Goal: Task Accomplishment & Management: Manage account settings

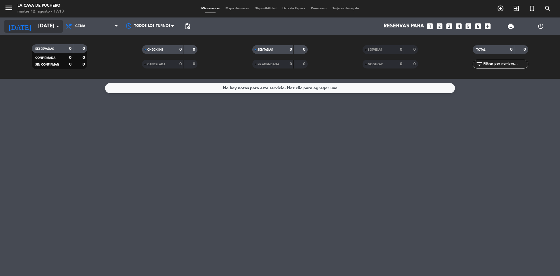
click at [45, 24] on input "[DATE]" at bounding box center [69, 26] width 68 height 12
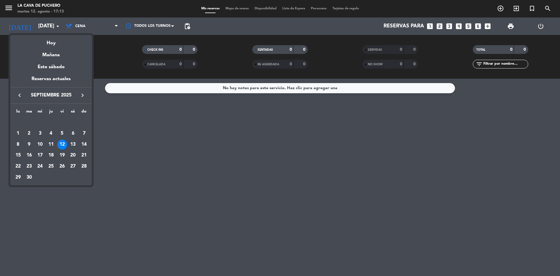
click at [20, 94] on icon "keyboard_arrow_left" at bounding box center [19, 95] width 7 height 7
click at [29, 147] on div "12" at bounding box center [29, 145] width 10 height 10
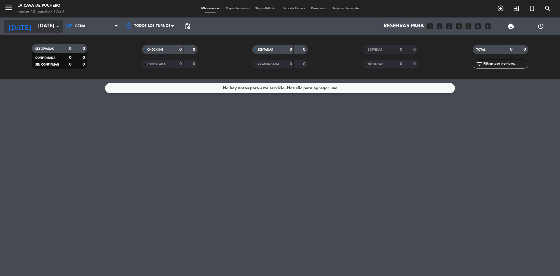
click at [46, 27] on input "[DATE]" at bounding box center [69, 26] width 68 height 12
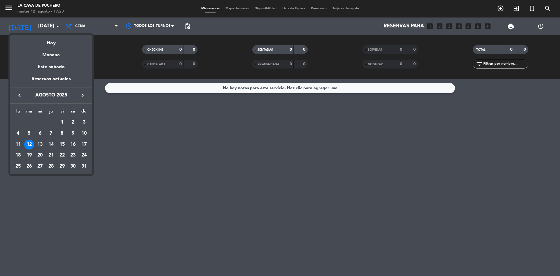
click at [133, 129] on div at bounding box center [280, 138] width 560 height 276
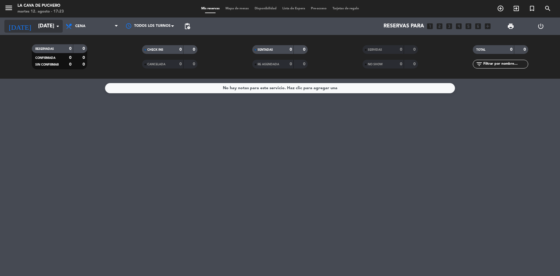
click at [47, 31] on input "[DATE]" at bounding box center [69, 26] width 68 height 12
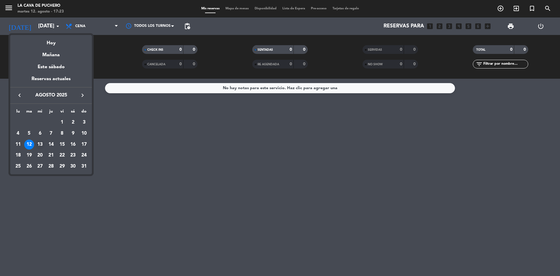
click at [42, 143] on div "13" at bounding box center [40, 145] width 10 height 10
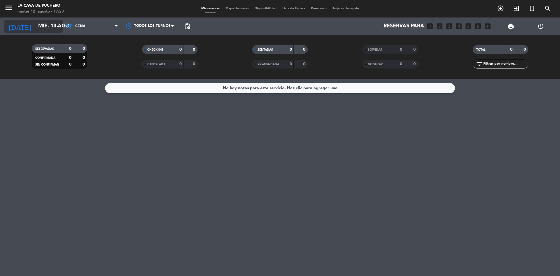
click at [44, 27] on input "mié. 13 ago." at bounding box center [69, 26] width 68 height 12
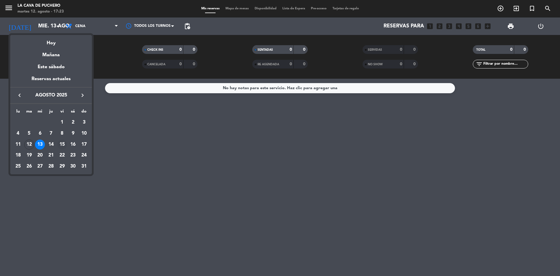
click at [62, 144] on div "15" at bounding box center [62, 145] width 10 height 10
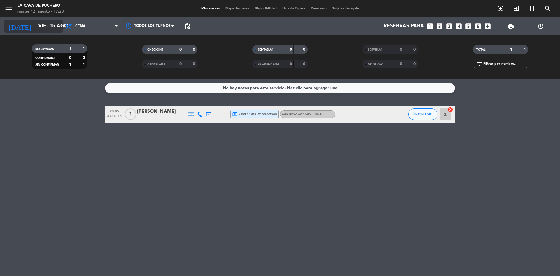
click at [50, 27] on input "vie. 15 ago." at bounding box center [69, 26] width 68 height 12
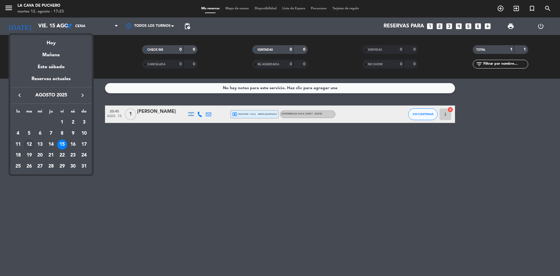
click at [29, 143] on div "12" at bounding box center [29, 145] width 10 height 10
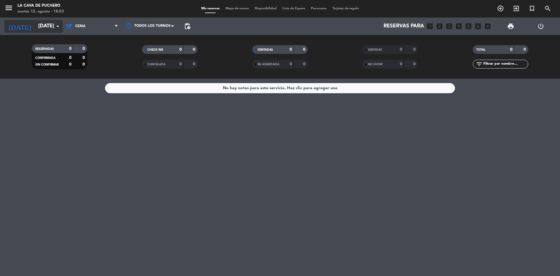
click at [35, 27] on input "[DATE]" at bounding box center [69, 26] width 68 height 12
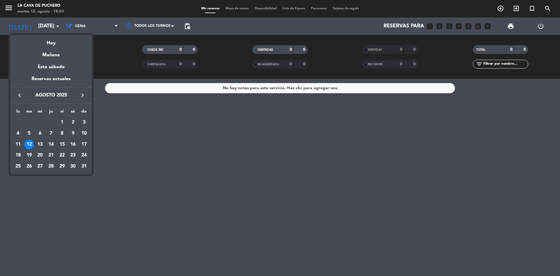
click at [62, 145] on div "15" at bounding box center [62, 145] width 10 height 10
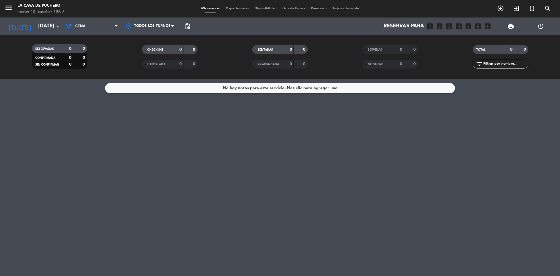
type input "vie. 15 ago."
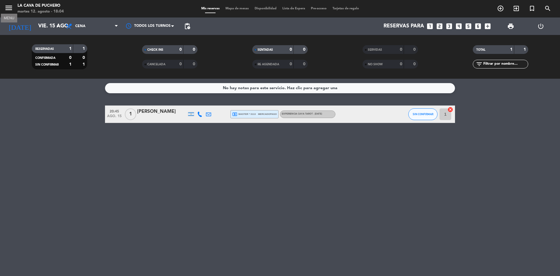
click at [10, 8] on icon "menu" at bounding box center [8, 7] width 9 height 9
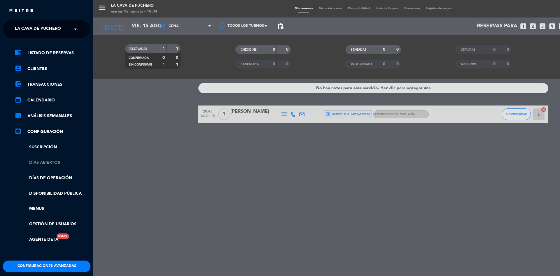
click at [41, 163] on link "Días abiertos" at bounding box center [53, 162] width 76 height 7
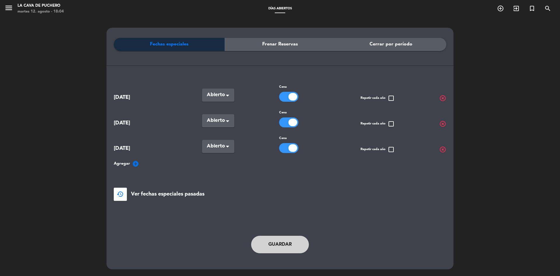
click at [386, 46] on span "Cerrar por período" at bounding box center [390, 45] width 43 height 8
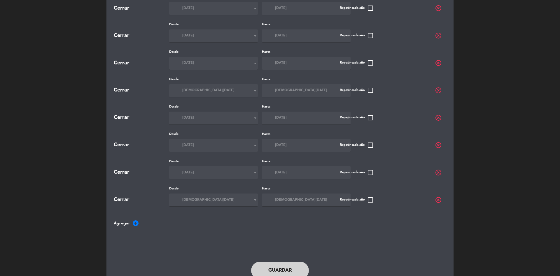
scroll to position [224, 0]
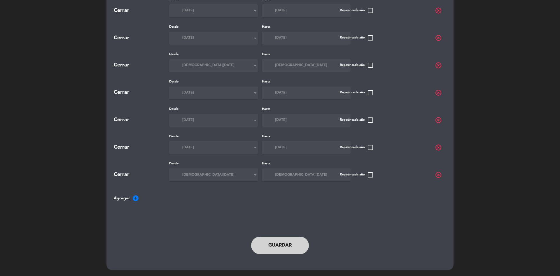
click at [136, 199] on span "add_circle" at bounding box center [135, 198] width 7 height 7
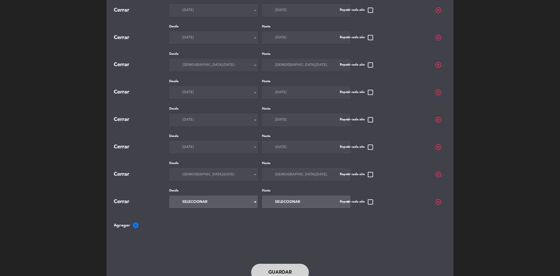
click at [196, 204] on span "Seleccionar" at bounding box center [194, 202] width 25 height 6
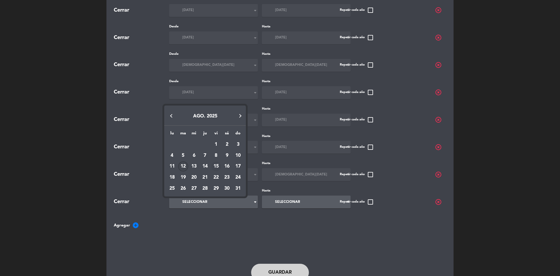
click at [216, 167] on div "15" at bounding box center [216, 166] width 10 height 10
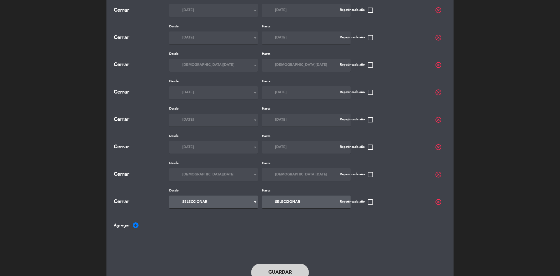
type input "vie. 15 ago."
click at [311, 202] on input at bounding box center [300, 202] width 68 height 12
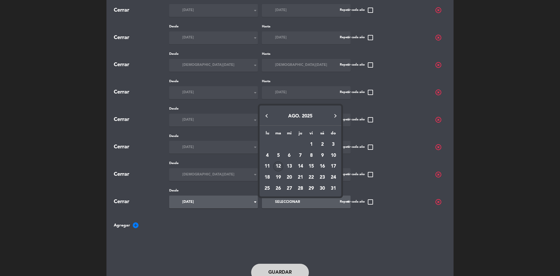
click at [312, 166] on div "15" at bounding box center [311, 166] width 10 height 10
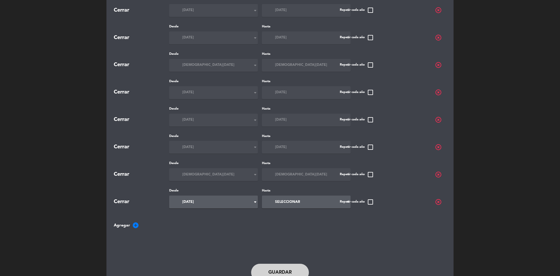
type input "vie. 15 ago."
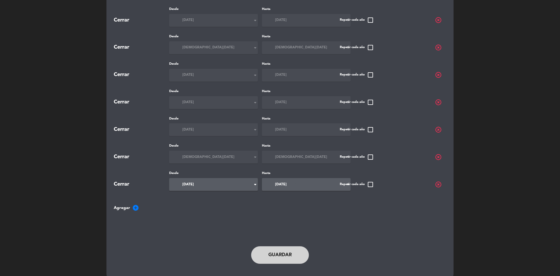
scroll to position [251, 0]
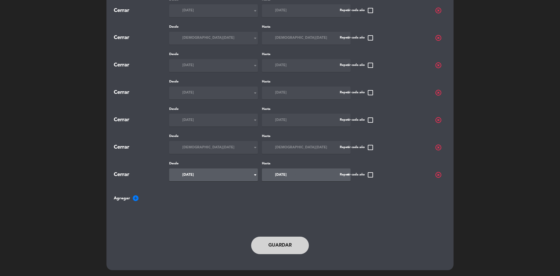
click at [293, 248] on button "Guardar" at bounding box center [280, 245] width 58 height 17
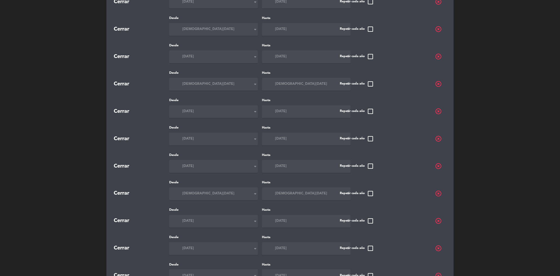
scroll to position [0, 0]
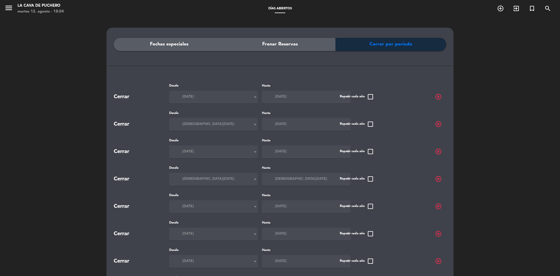
click at [281, 45] on span "Frenar Reservas" at bounding box center [280, 45] width 36 height 8
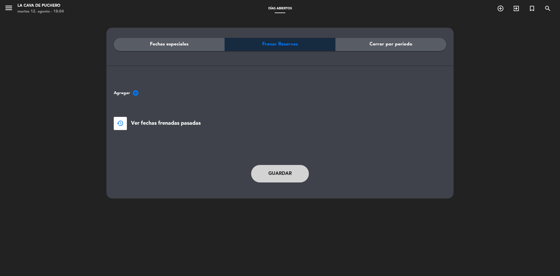
click at [122, 91] on span "Agregar" at bounding box center [122, 93] width 16 height 7
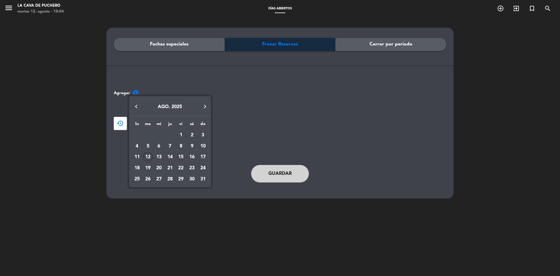
click at [184, 157] on div "15" at bounding box center [181, 157] width 10 height 10
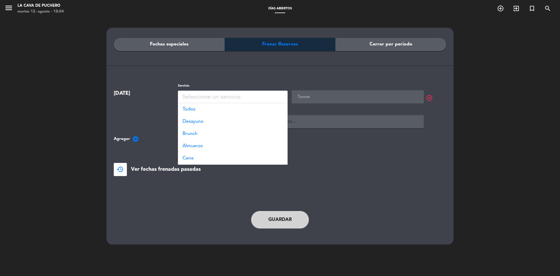
click at [235, 92] on div "Seleccione un servicio" at bounding box center [233, 97] width 110 height 13
click at [215, 107] on div "Todos" at bounding box center [233, 109] width 110 height 12
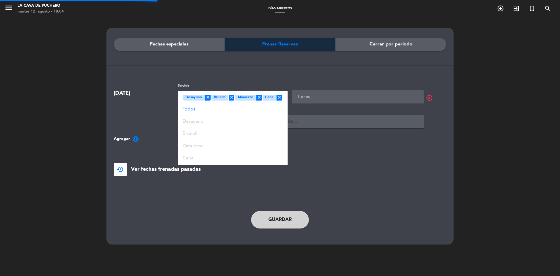
click at [319, 98] on input "text" at bounding box center [358, 96] width 124 height 7
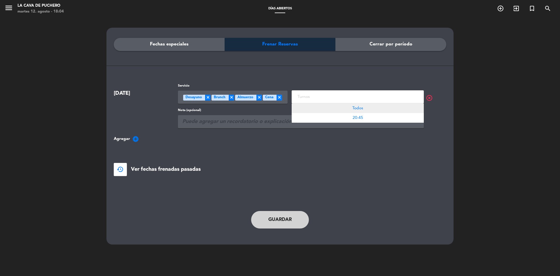
click at [327, 109] on div "Todos" at bounding box center [357, 108] width 132 height 10
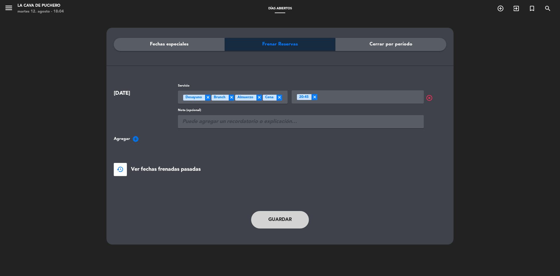
click at [241, 149] on div "[DATE] Servicio Seleccione un servicio × Desayuno × Brunch × Almuerzo × Cena × …" at bounding box center [280, 129] width 332 height 93
click at [261, 124] on input "text" at bounding box center [301, 121] width 246 height 13
type input "evento prvado"
click at [270, 221] on button "Guardar" at bounding box center [280, 219] width 58 height 17
drag, startPoint x: 12, startPoint y: 6, endPoint x: 20, endPoint y: 22, distance: 18.3
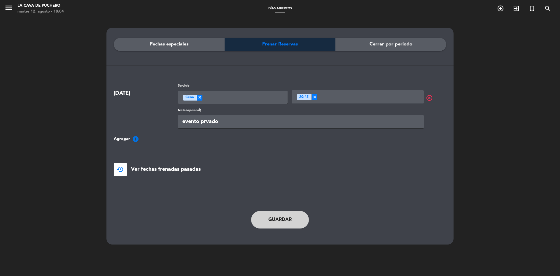
click at [14, 9] on span "menu" at bounding box center [10, 9] width 13 height 14
click at [6, 4] on icon "menu" at bounding box center [8, 7] width 9 height 9
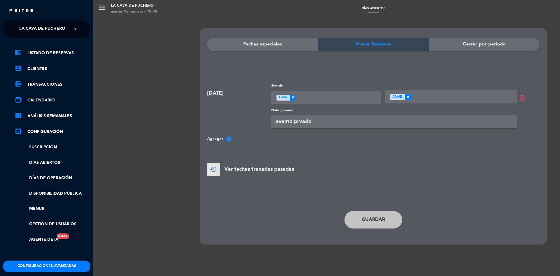
click at [38, 49] on div "chrome_reader_mode Listado de Reservas account_box Clientes account_balance_wal…" at bounding box center [47, 149] width 96 height 223
click at [38, 52] on link "chrome_reader_mode Listado de Reservas" at bounding box center [53, 53] width 76 height 7
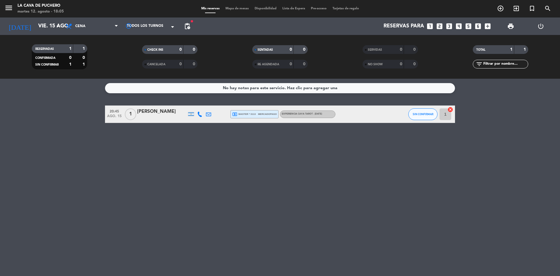
click at [199, 115] on icon at bounding box center [199, 114] width 5 height 5
click at [195, 103] on span "Copiar" at bounding box center [195, 104] width 12 height 6
